Goal: Task Accomplishment & Management: Manage account settings

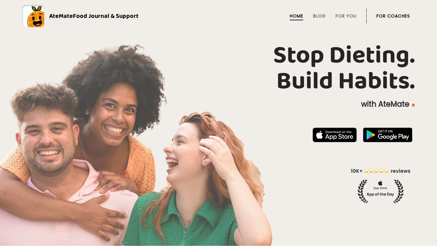
click at [406, 16] on link "For Coaches" at bounding box center [394, 16] width 34 height 5
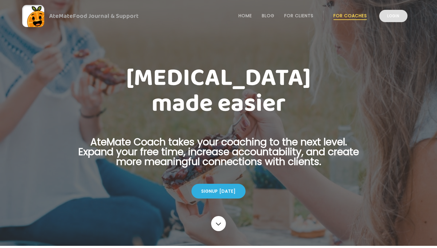
click at [397, 21] on link "Login" at bounding box center [394, 16] width 28 height 12
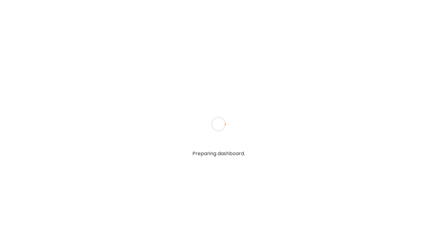
type input "**********"
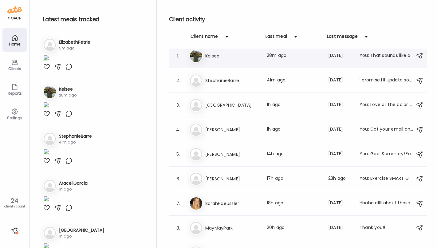
scroll to position [14, 0]
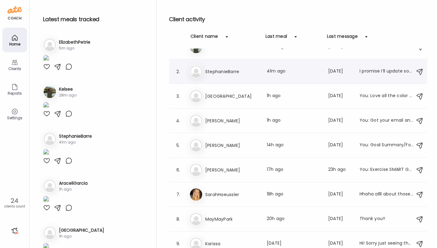
click at [248, 75] on h3 "StephanieBarre" at bounding box center [232, 71] width 54 height 7
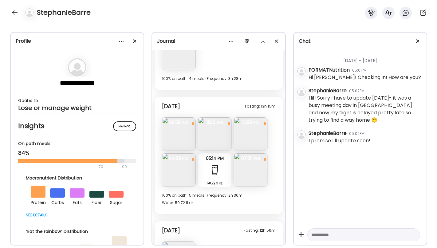
scroll to position [1545, 0]
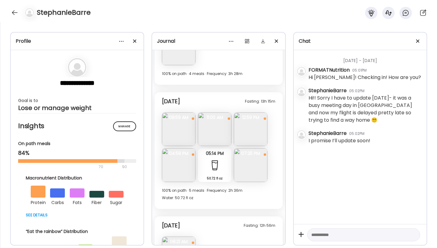
click at [247, 125] on img at bounding box center [251, 130] width 34 height 34
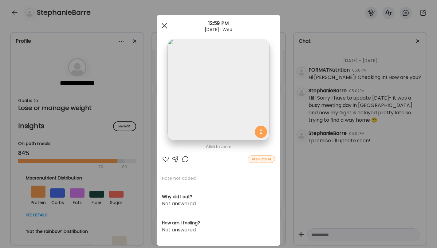
click at [163, 28] on div at bounding box center [164, 26] width 12 height 12
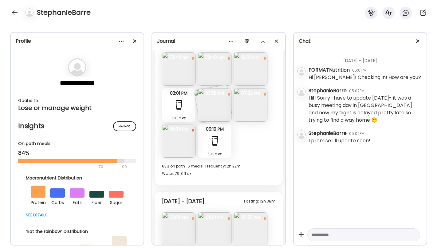
scroll to position [1322, 0]
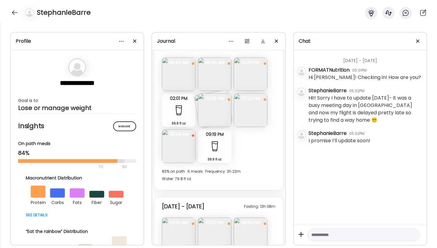
click at [178, 151] on img at bounding box center [179, 147] width 34 height 34
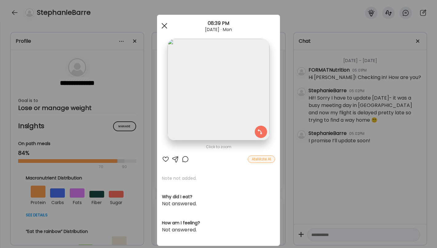
click at [165, 27] on div at bounding box center [164, 26] width 12 height 12
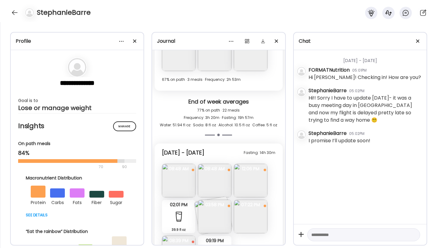
scroll to position [1212, 0]
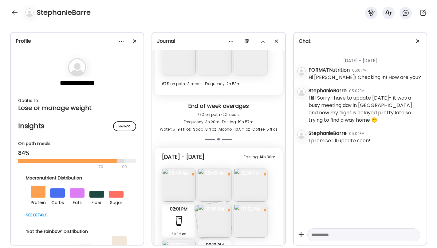
click at [245, 182] on img at bounding box center [251, 185] width 34 height 34
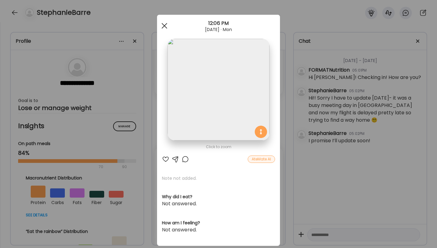
click at [164, 29] on div at bounding box center [164, 26] width 12 height 12
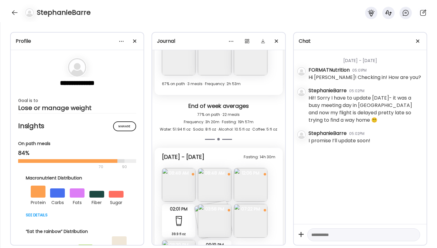
click at [170, 185] on img at bounding box center [179, 185] width 34 height 34
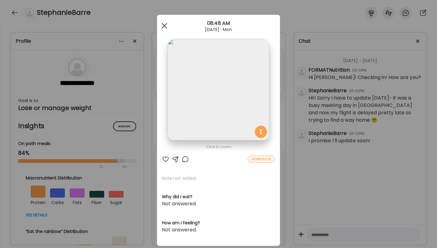
click at [167, 25] on div at bounding box center [164, 26] width 12 height 12
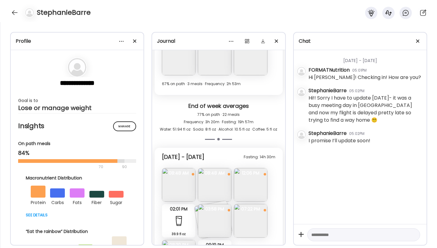
click at [211, 176] on img at bounding box center [215, 185] width 34 height 34
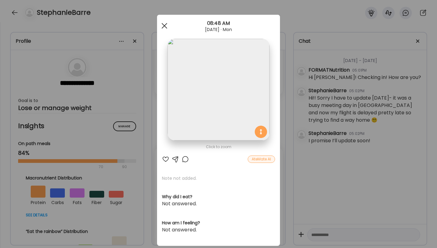
click at [165, 25] on span at bounding box center [165, 26] width 6 height 6
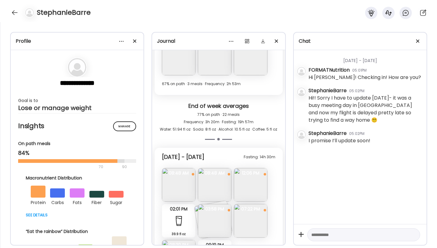
click at [220, 183] on img at bounding box center [215, 185] width 34 height 34
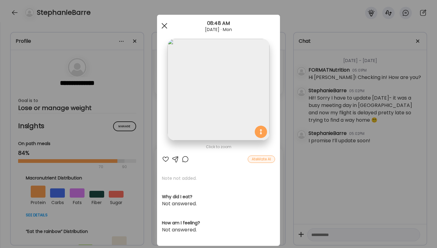
click at [164, 27] on div at bounding box center [164, 26] width 12 height 12
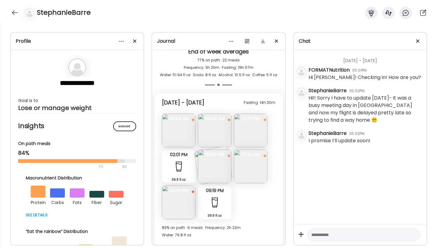
scroll to position [1278, 0]
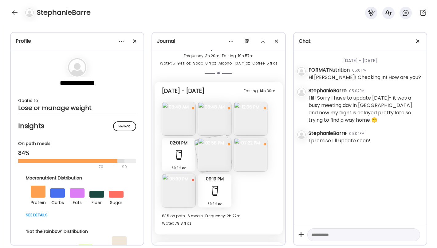
click at [252, 123] on img at bounding box center [251, 119] width 34 height 34
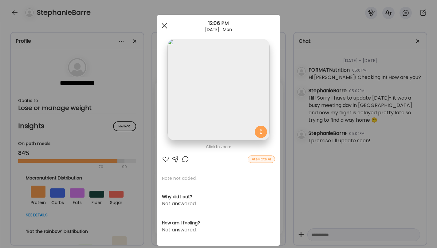
click at [161, 26] on div at bounding box center [164, 26] width 12 height 12
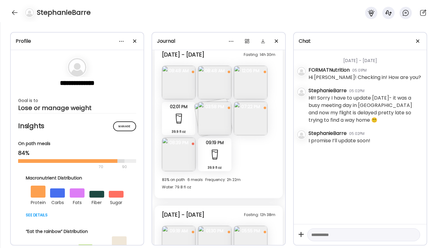
scroll to position [1315, 0]
click at [170, 150] on img at bounding box center [179, 154] width 34 height 34
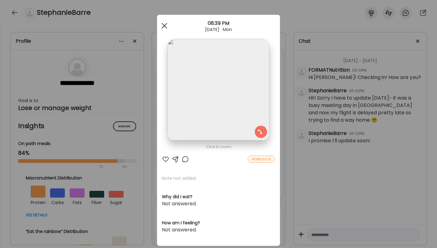
click at [162, 27] on div at bounding box center [164, 26] width 12 height 12
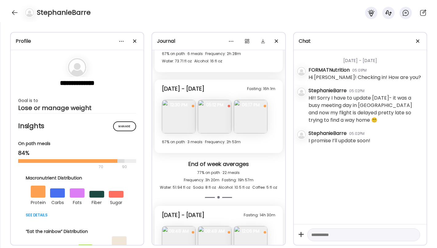
scroll to position [1121, 0]
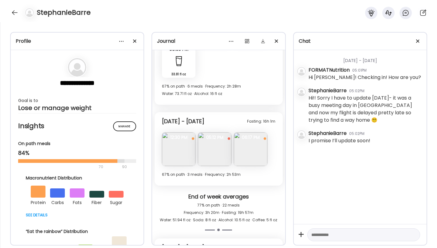
click at [178, 148] on img at bounding box center [179, 150] width 34 height 34
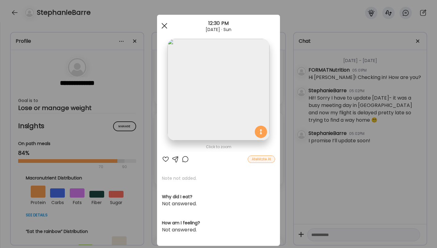
click at [165, 28] on div at bounding box center [164, 26] width 12 height 12
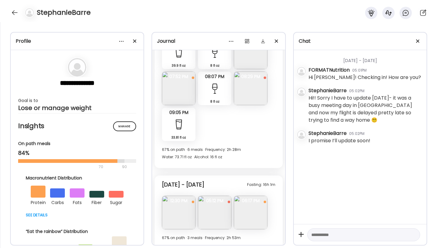
scroll to position [1048, 0]
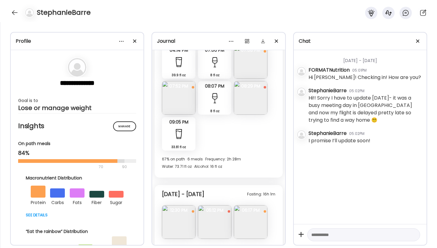
click at [168, 90] on img at bounding box center [179, 98] width 34 height 34
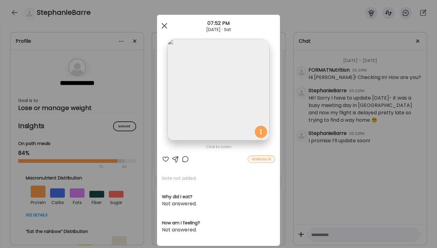
click at [166, 25] on div at bounding box center [164, 26] width 12 height 12
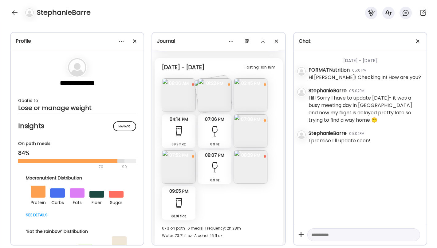
scroll to position [979, 0]
click at [250, 131] on img at bounding box center [251, 131] width 34 height 34
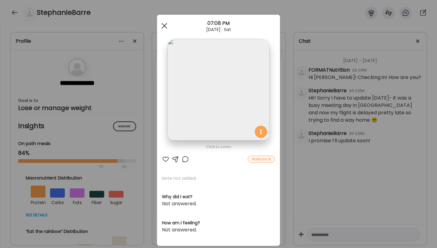
click at [162, 28] on span at bounding box center [165, 26] width 6 height 6
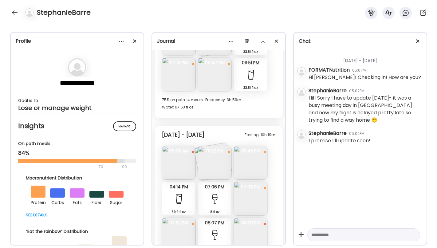
scroll to position [910, 0]
click at [258, 158] on img at bounding box center [251, 164] width 34 height 34
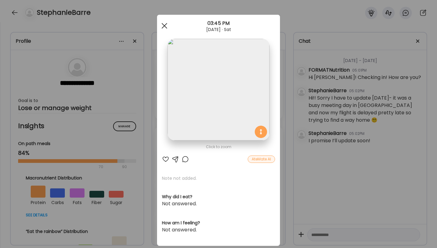
click at [160, 23] on div at bounding box center [164, 26] width 12 height 12
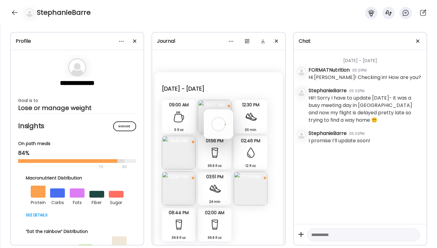
scroll to position [8, 0]
